Goal: Find specific page/section: Find specific page/section

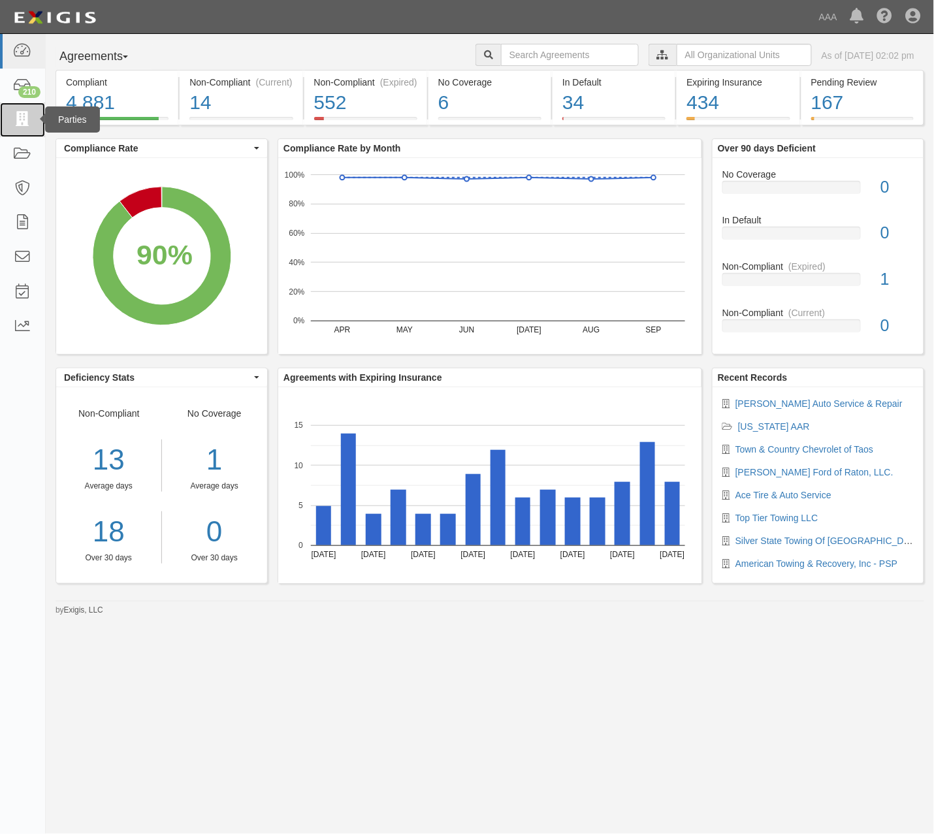
click at [16, 124] on icon at bounding box center [22, 119] width 18 height 15
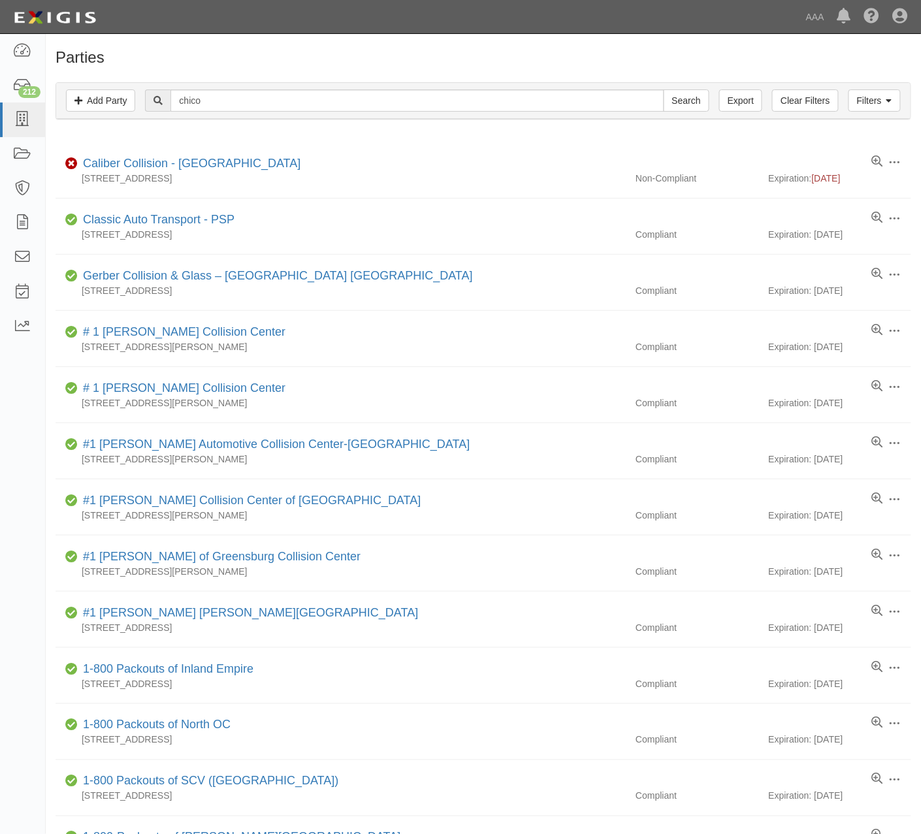
type input "chico"
click at [664, 89] on input "Search" at bounding box center [687, 100] width 46 height 22
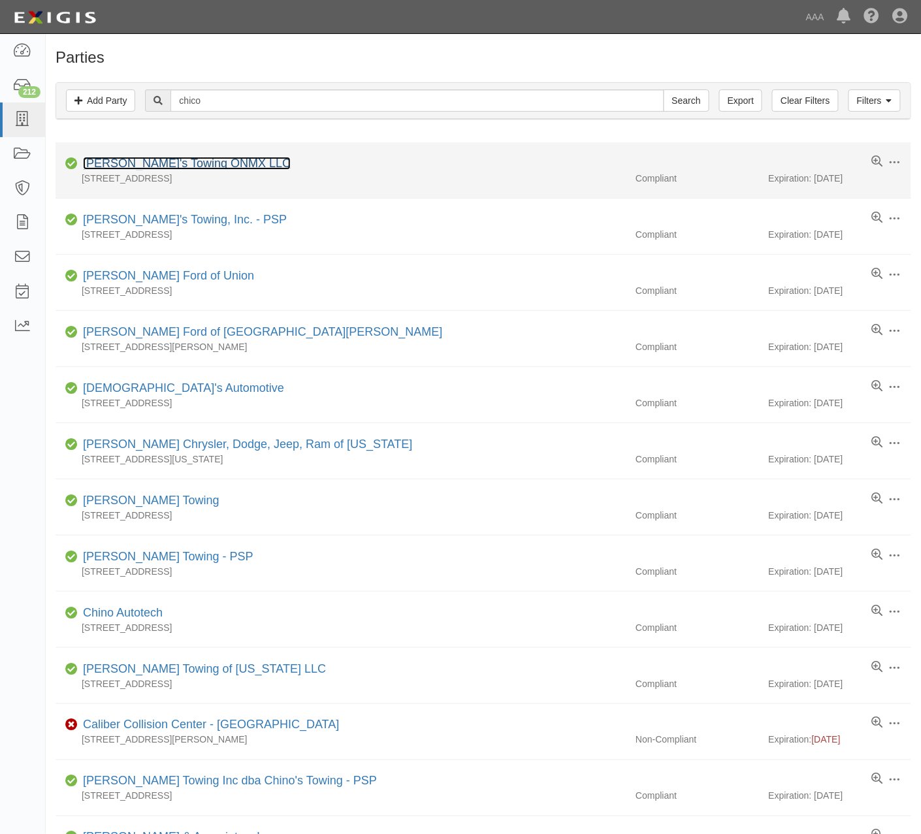
click at [115, 168] on link "[PERSON_NAME]'s Towing ONMX LLC" at bounding box center [187, 163] width 208 height 13
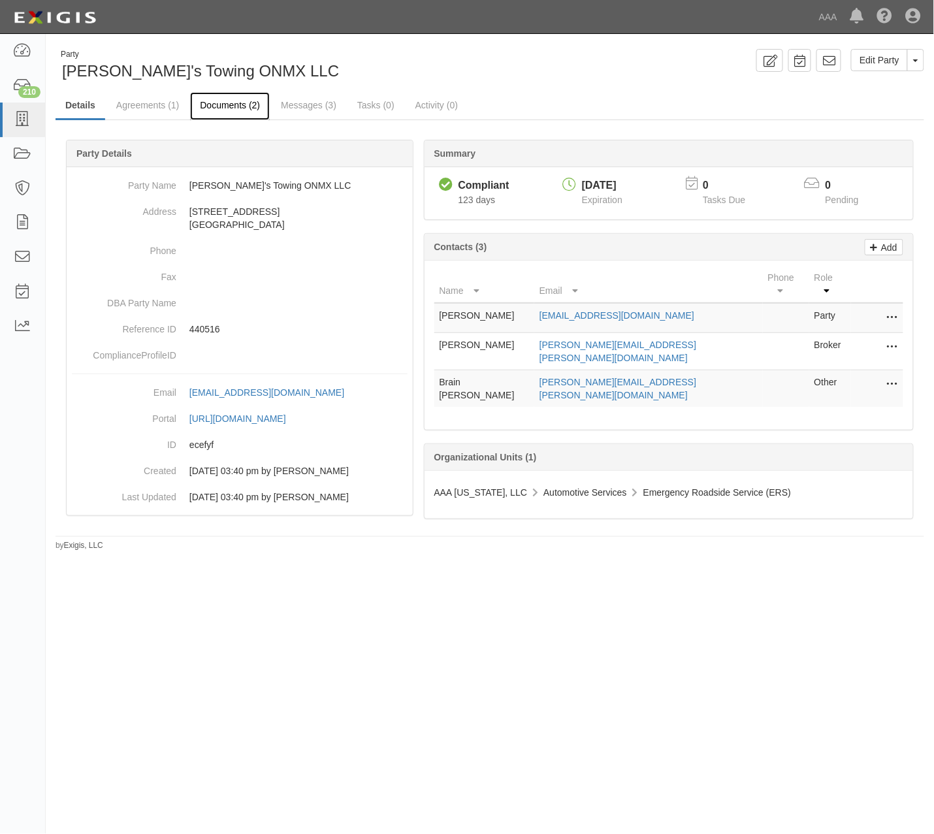
click at [225, 100] on link "Documents (2)" at bounding box center [230, 106] width 80 height 28
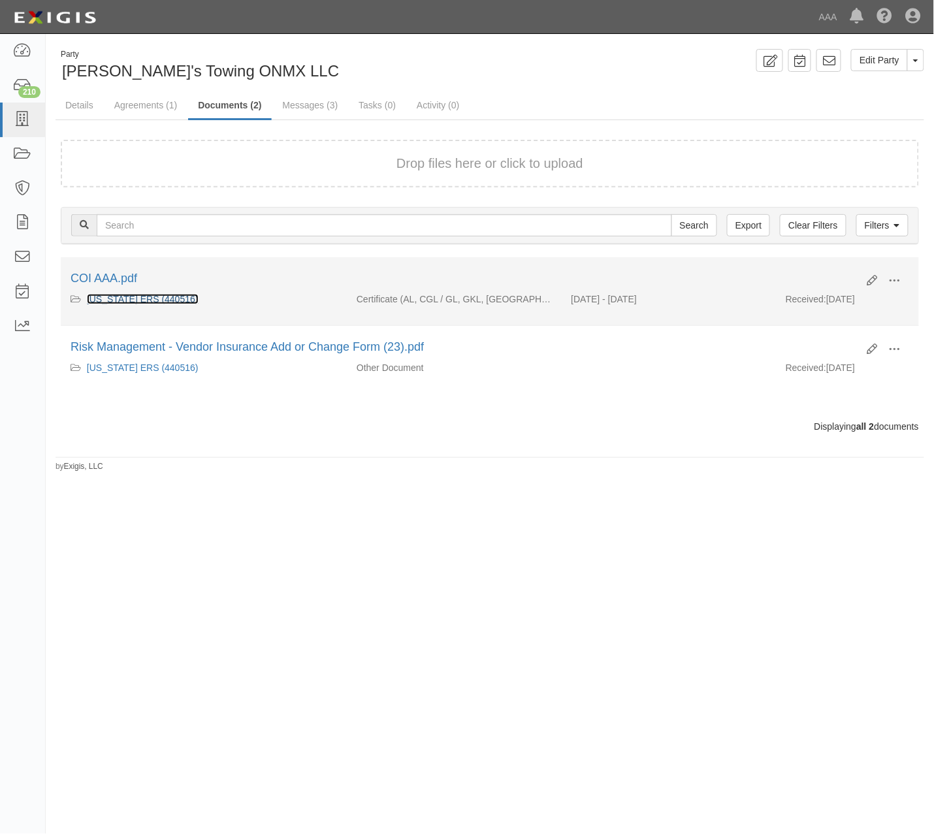
click at [152, 303] on link "[US_STATE] ERS (440516)" at bounding box center [143, 299] width 112 height 10
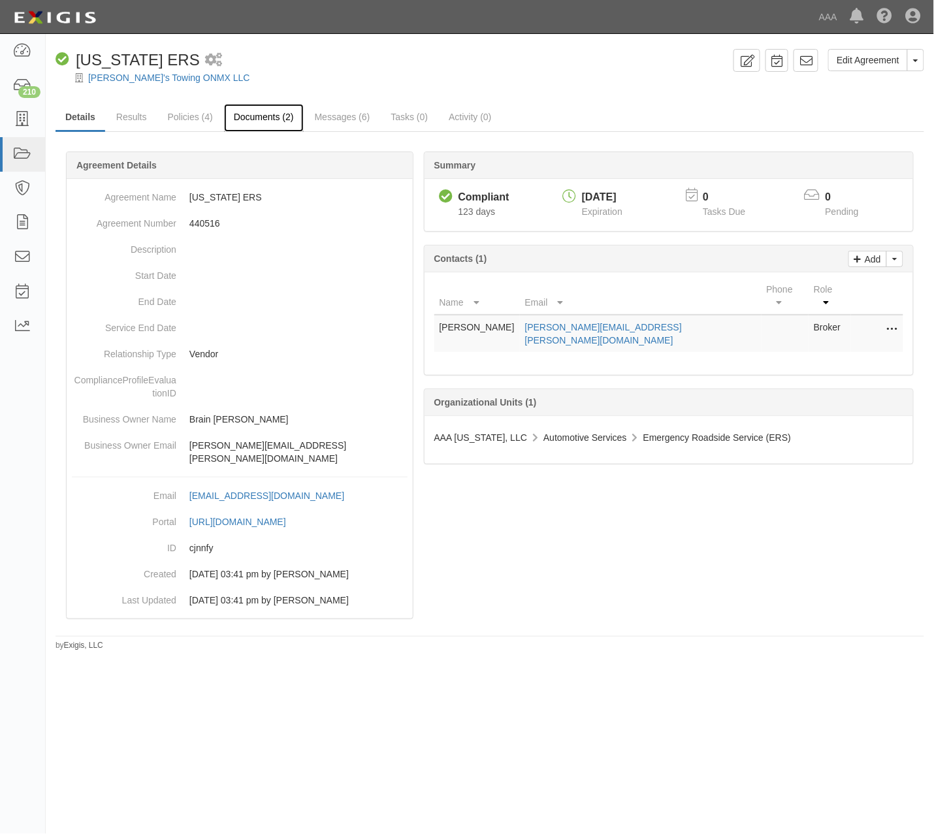
click at [280, 111] on link "Documents (2)" at bounding box center [264, 118] width 80 height 28
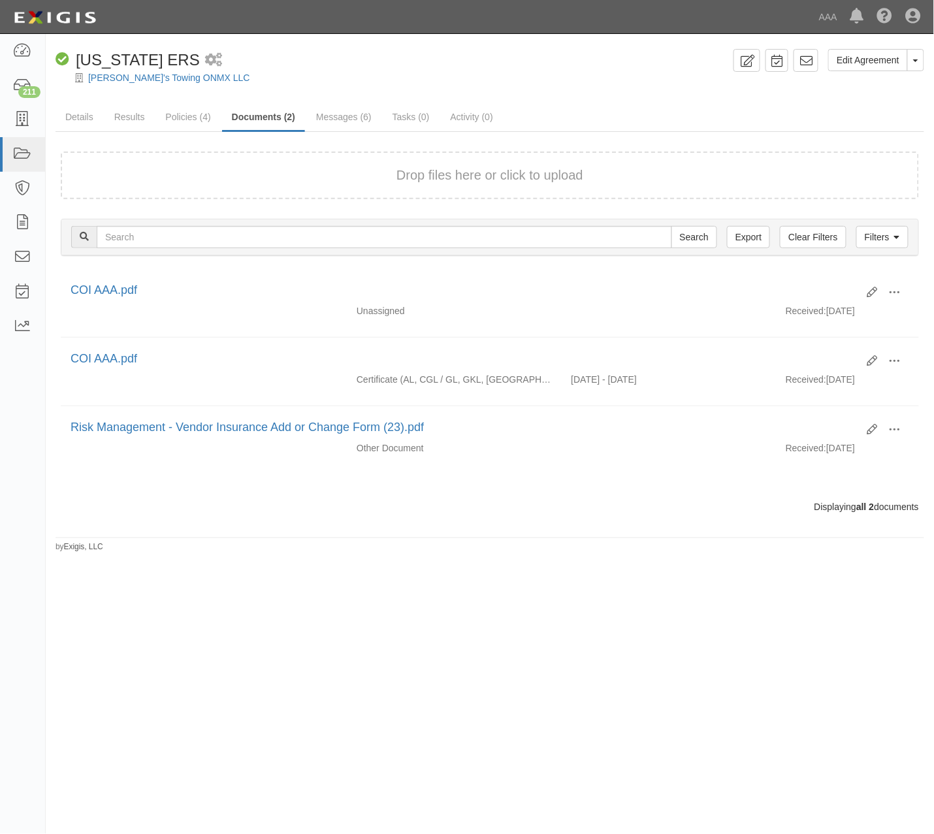
click at [425, 74] on div "[PERSON_NAME]'s Towing ONMX LLC" at bounding box center [499, 77] width 869 height 13
